Goal: Information Seeking & Learning: Compare options

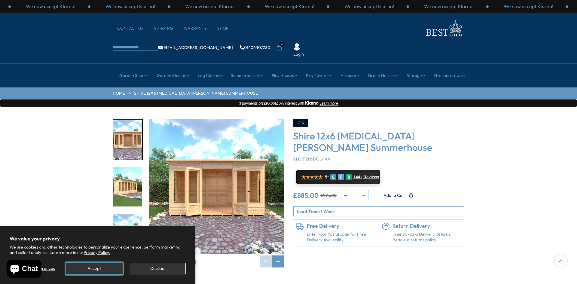
click at [110, 266] on button "Accept" at bounding box center [94, 268] width 57 height 12
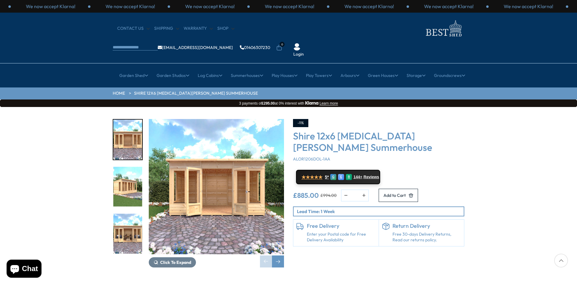
click at [130, 167] on img "2 / 9" at bounding box center [127, 187] width 29 height 40
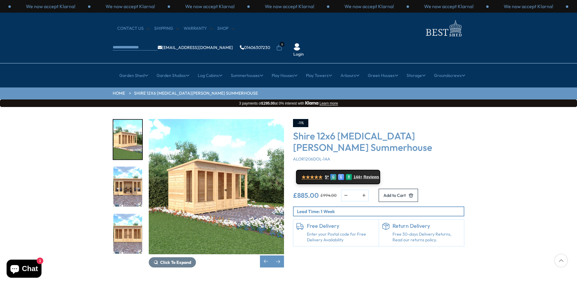
click at [130, 175] on img "3 / 9" at bounding box center [127, 187] width 29 height 40
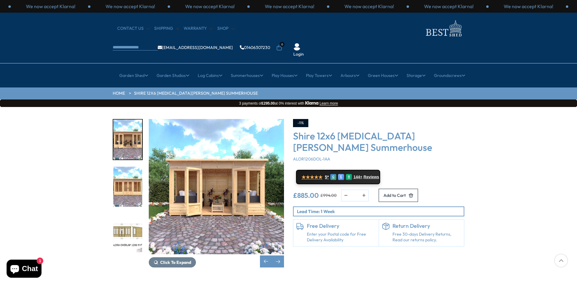
click at [135, 214] on img "5 / 9" at bounding box center [127, 234] width 29 height 40
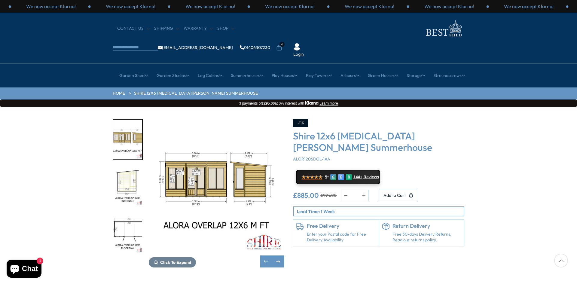
click at [234, 176] on img "5 / 9" at bounding box center [216, 186] width 135 height 135
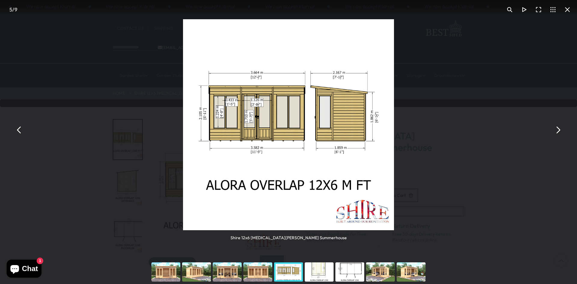
click at [453, 113] on div "Shire 12x6 Alora Pent Summerhouse" at bounding box center [288, 130] width 577 height 260
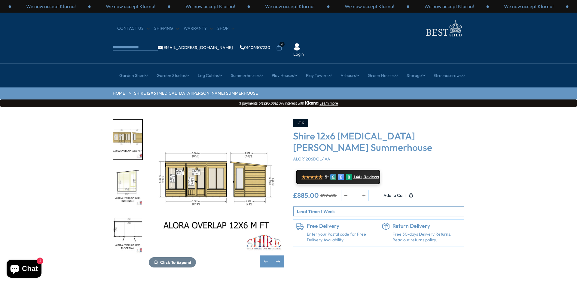
click at [131, 167] on img "6 / 9" at bounding box center [127, 187] width 29 height 40
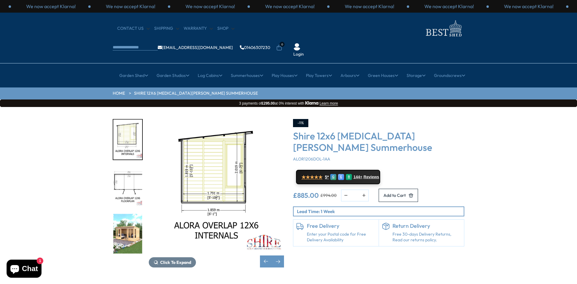
click at [131, 130] on img "6 / 9" at bounding box center [127, 140] width 29 height 40
click at [134, 214] on img "8 / 9" at bounding box center [127, 234] width 29 height 40
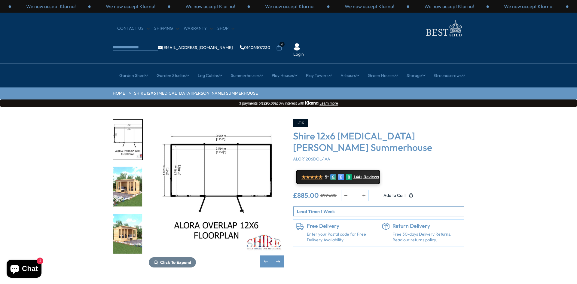
click at [126, 167] on img "8 / 9" at bounding box center [127, 187] width 29 height 40
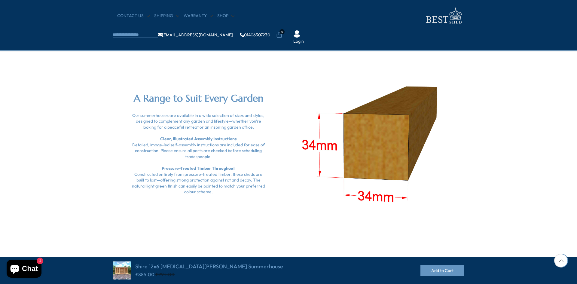
scroll to position [539, 0]
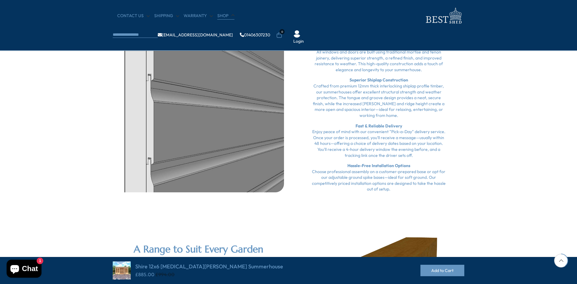
click at [225, 16] on link "Shop" at bounding box center [225, 16] width 17 height 6
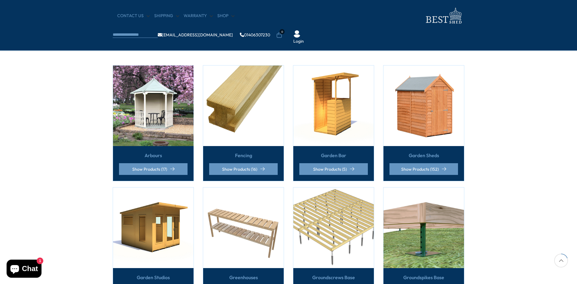
scroll to position [120, 0]
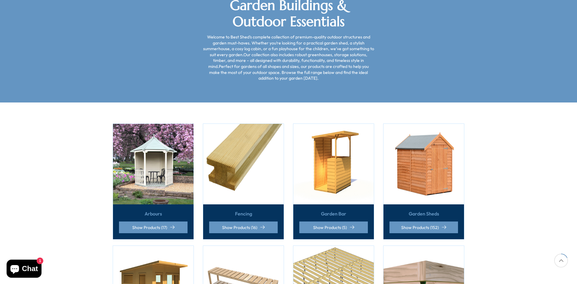
click at [410, 145] on img at bounding box center [423, 164] width 80 height 80
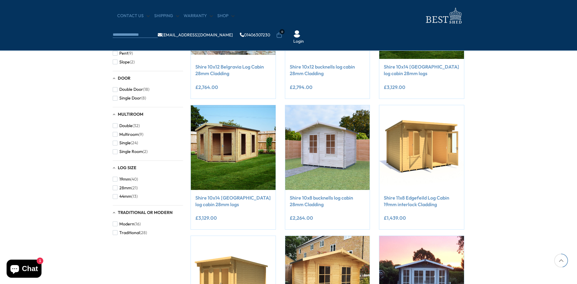
scroll to position [300, 0]
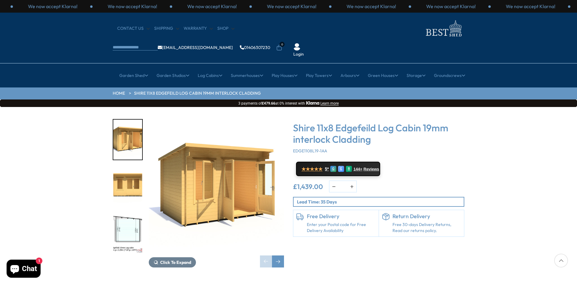
click at [130, 168] on img "2 / 8" at bounding box center [127, 187] width 29 height 40
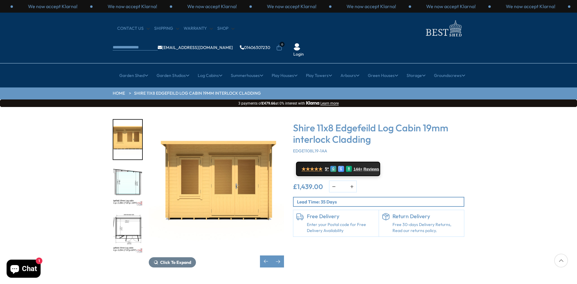
click at [127, 175] on img "3 / 8" at bounding box center [127, 187] width 29 height 40
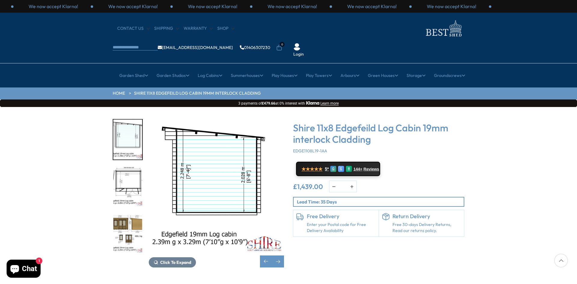
click at [126, 173] on img "4 / 8" at bounding box center [127, 187] width 29 height 40
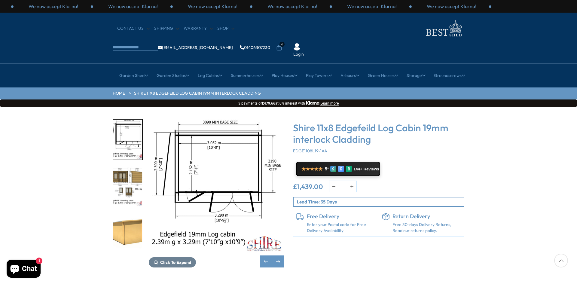
click at [132, 168] on img "5 / 8" at bounding box center [127, 187] width 29 height 40
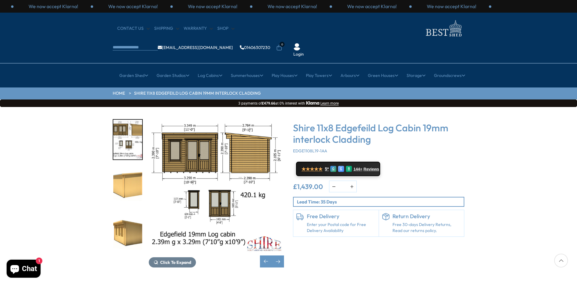
click at [132, 171] on img "6 / 8" at bounding box center [127, 187] width 29 height 40
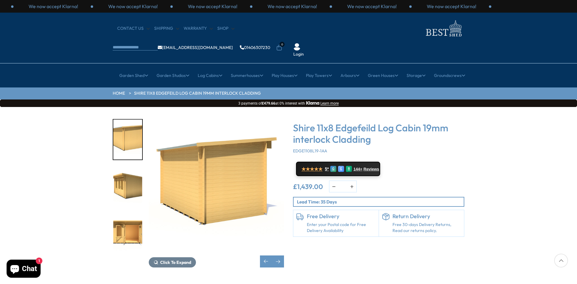
click at [136, 179] on img "7 / 8" at bounding box center [127, 187] width 29 height 40
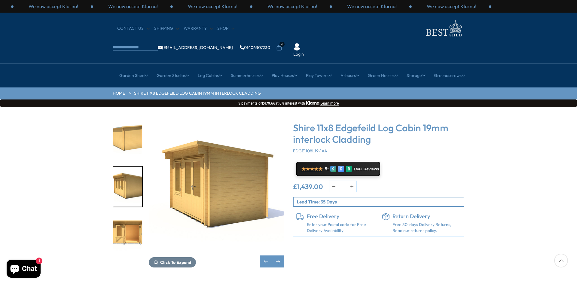
click at [129, 214] on img "8 / 8" at bounding box center [127, 234] width 29 height 40
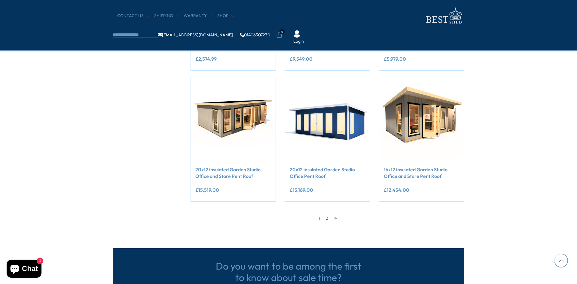
scroll to position [481, 0]
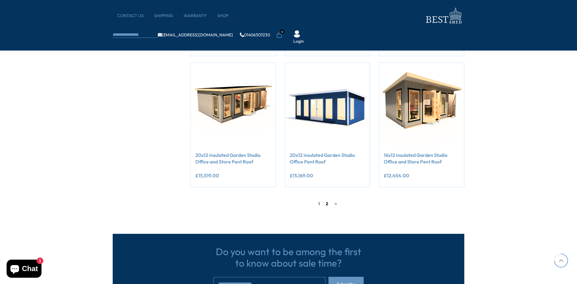
click at [326, 204] on link "2" at bounding box center [327, 203] width 8 height 9
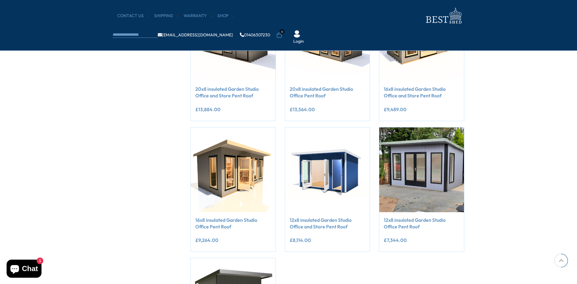
scroll to position [325, 0]
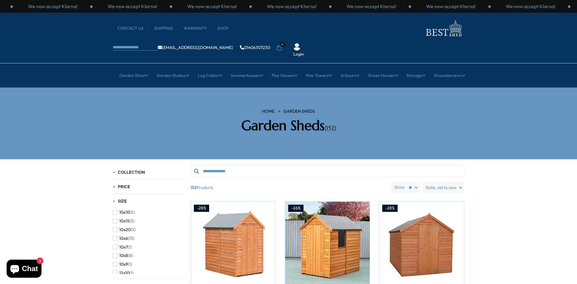
click at [440, 182] on span "Date, old to new" at bounding box center [441, 187] width 31 height 11
click at [426, 207] on span "Price, high to low" at bounding box center [431, 211] width 66 height 9
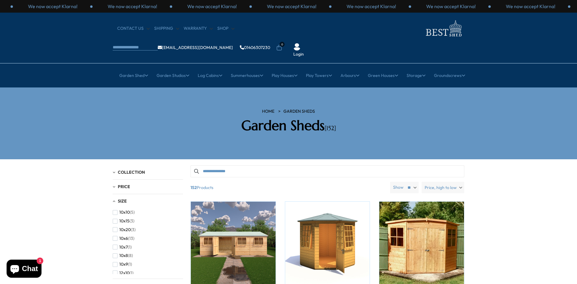
click at [438, 182] on span "Price, high to low" at bounding box center [440, 187] width 32 height 11
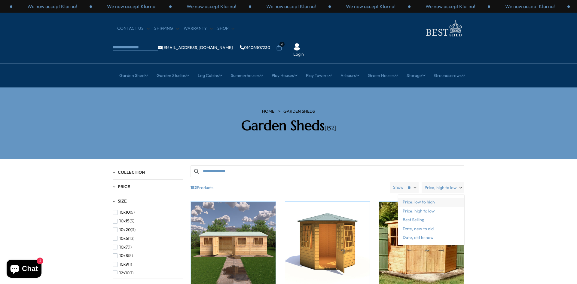
click at [432, 198] on span "Price, low to high" at bounding box center [431, 202] width 66 height 9
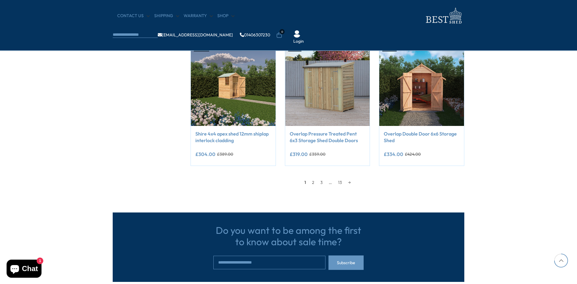
scroll to position [481, 0]
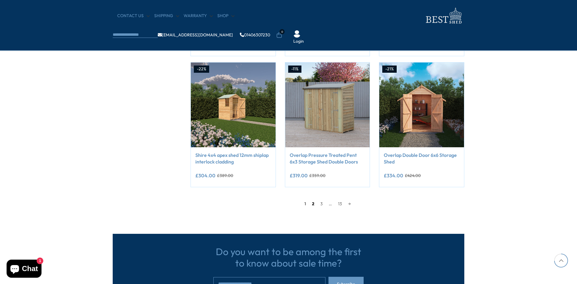
click at [314, 205] on link "2" at bounding box center [313, 203] width 8 height 9
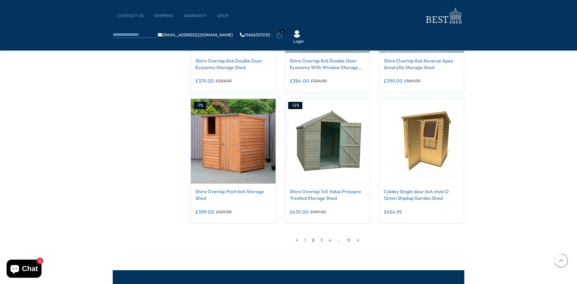
scroll to position [445, 0]
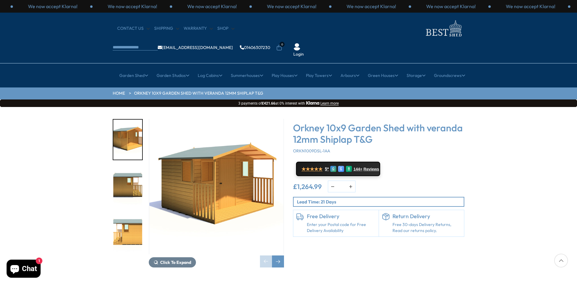
click at [116, 167] on img "2 / 10" at bounding box center [127, 187] width 29 height 40
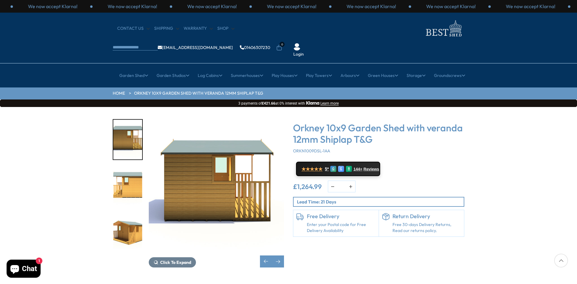
click at [127, 167] on img "3 / 10" at bounding box center [127, 187] width 29 height 40
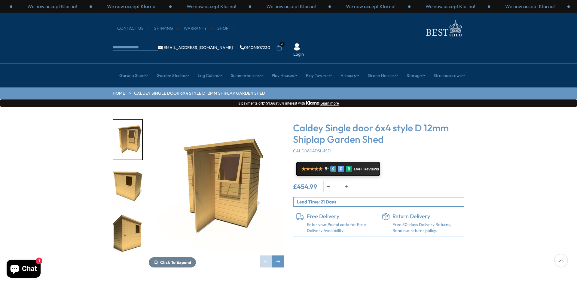
click at [128, 167] on img "2 / 10" at bounding box center [127, 187] width 29 height 40
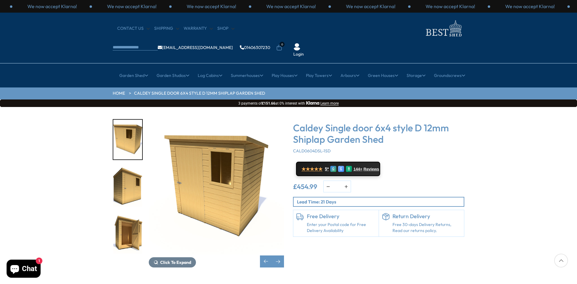
click at [144, 211] on div at bounding box center [131, 186] width 36 height 135
click at [138, 214] on img "4 / 10" at bounding box center [127, 234] width 29 height 40
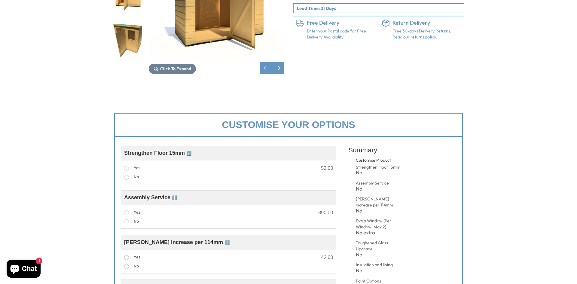
scroll to position [210, 0]
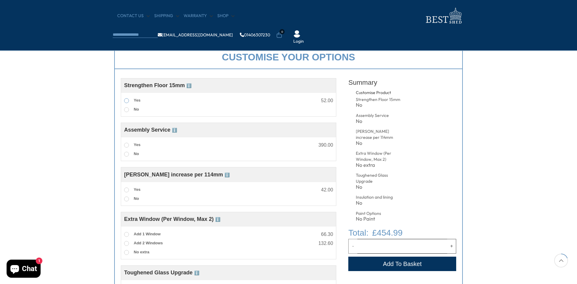
click at [127, 103] on span at bounding box center [126, 100] width 5 height 5
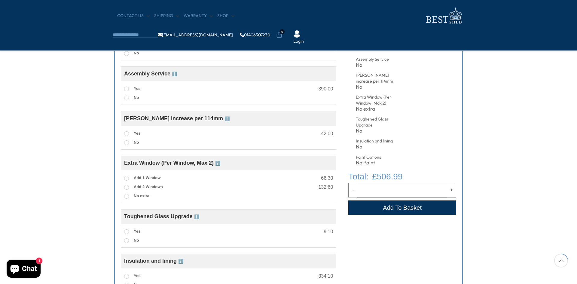
scroll to position [270, 0]
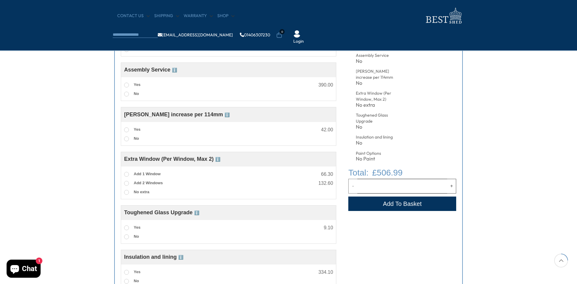
click at [224, 114] on span "ℹ️" at bounding box center [226, 114] width 5 height 5
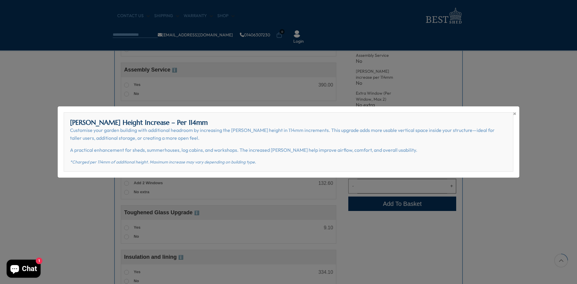
click at [49, 113] on div "× [PERSON_NAME] Height Increase – Per 114mm Customise your garden building with…" at bounding box center [288, 142] width 577 height 284
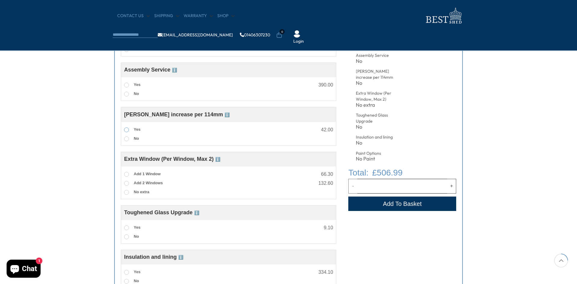
click at [124, 129] on span at bounding box center [126, 129] width 5 height 5
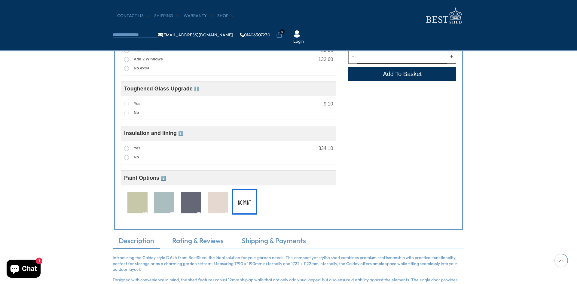
scroll to position [420, 0]
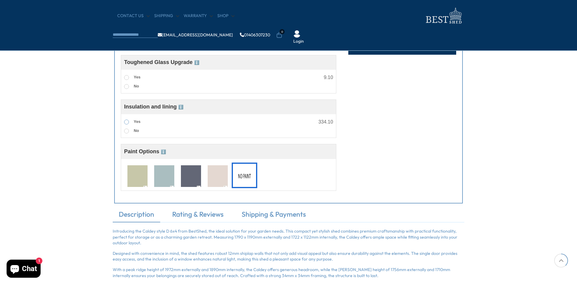
click at [128, 122] on span at bounding box center [126, 122] width 5 height 5
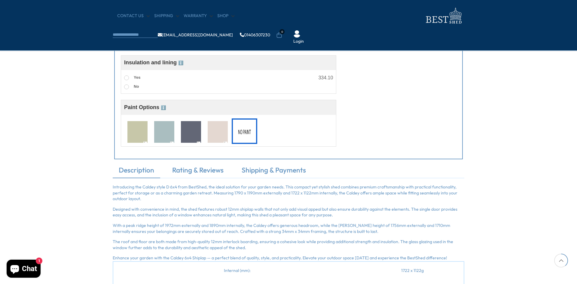
scroll to position [481, 0]
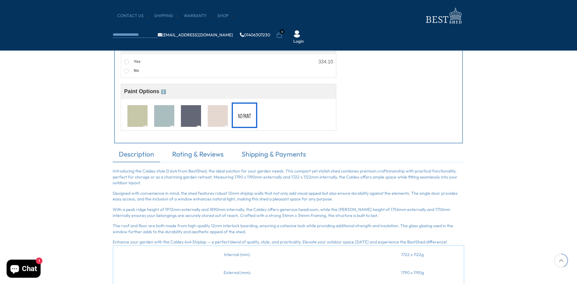
click at [198, 117] on img at bounding box center [191, 116] width 20 height 22
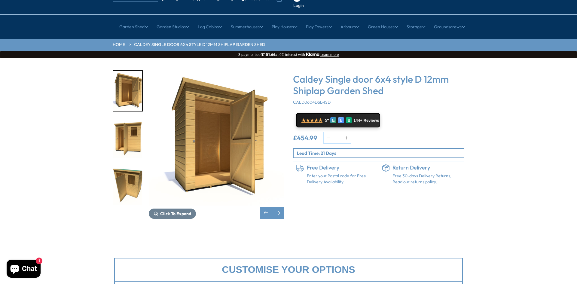
scroll to position [60, 0]
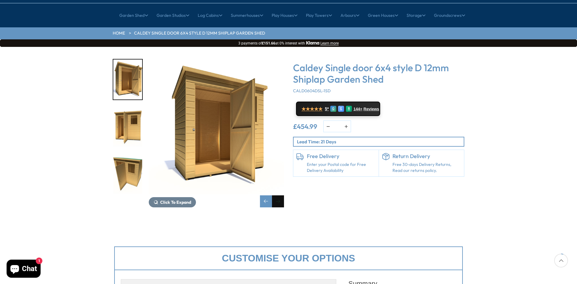
click at [279, 195] on div "Next slide" at bounding box center [278, 201] width 12 height 12
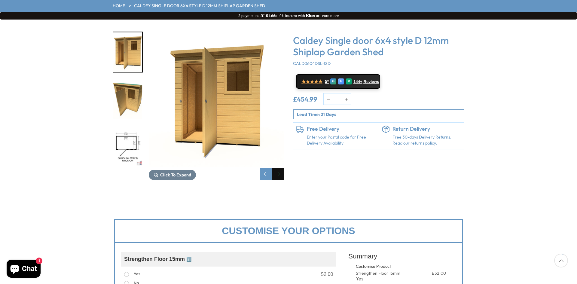
scroll to position [90, 0]
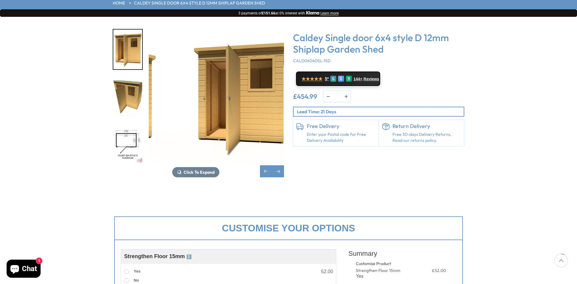
click at [315, 103] on div "Click To Expand Click To Expand Click To Expand Click To Expand Click To Expand…" at bounding box center [288, 103] width 360 height 148
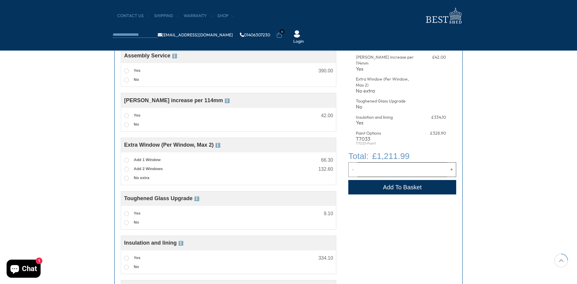
scroll to position [210, 0]
